Goal: Understand process/instructions: Learn how to perform a task or action

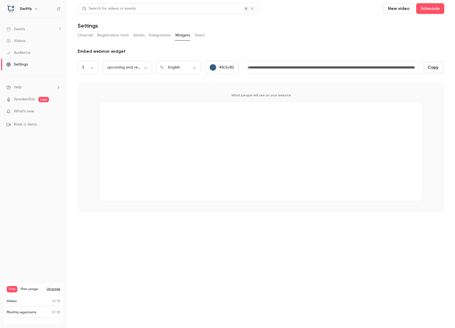
click at [90, 185] on div "What people will see on your website" at bounding box center [261, 147] width 366 height 130
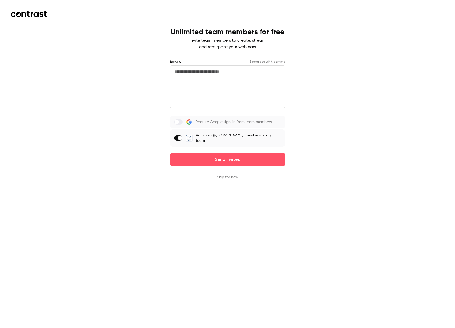
click at [64, 155] on div "Unlimited team members for free Invite team members to create, stream and repur…" at bounding box center [227, 164] width 455 height 328
click at [50, 165] on div "Unlimited team members for free Invite team members to create, stream and repur…" at bounding box center [227, 164] width 455 height 328
